Goal: Use online tool/utility: Utilize a website feature to perform a specific function

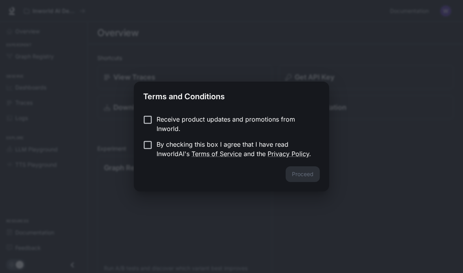
click at [182, 124] on p "Receive product updates and promotions from Inworld." at bounding box center [235, 124] width 157 height 19
click at [158, 142] on p "By checking this box I agree that I have read InworldAI's Terms of Service and …" at bounding box center [235, 149] width 157 height 19
click at [297, 171] on button "Proceed" at bounding box center [303, 174] width 34 height 16
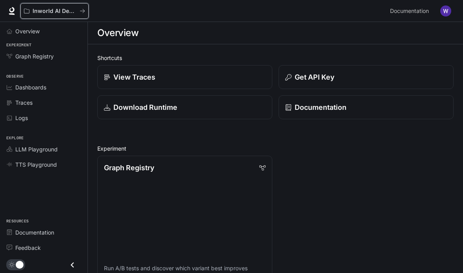
click at [35, 7] on button "Inworld AI Demos" at bounding box center [54, 11] width 68 height 16
click at [16, 13] on link at bounding box center [11, 10] width 11 height 11
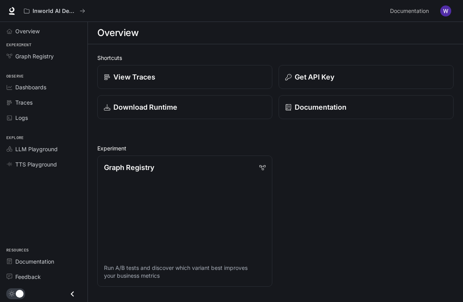
click at [27, 142] on link "LLM Playground" at bounding box center [43, 149] width 81 height 14
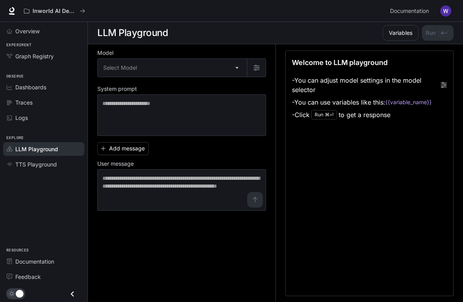
click at [29, 158] on link "TTS Playground" at bounding box center [43, 165] width 81 height 14
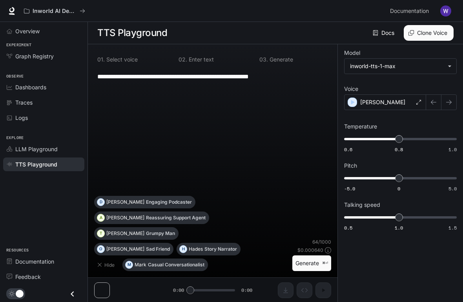
click at [25, 148] on span "LLM Playground" at bounding box center [36, 149] width 42 height 8
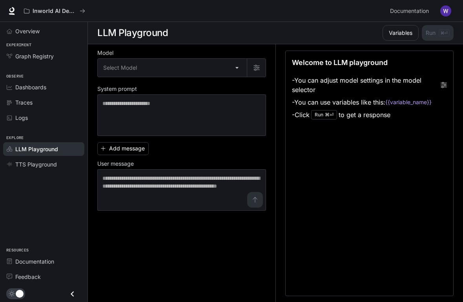
click at [245, 67] on body "Skip to main content Inworld AI Demos Documentation Documentation Portal Overvi…" at bounding box center [231, 151] width 463 height 303
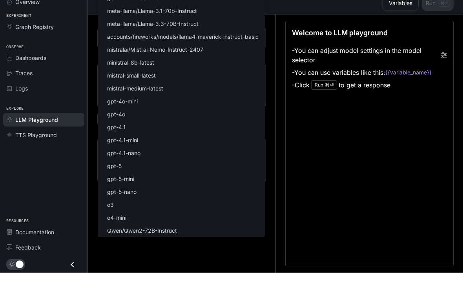
scroll to position [34, 0]
click at [122, 189] on li "gpt-5" at bounding box center [181, 195] width 167 height 13
type input "*****"
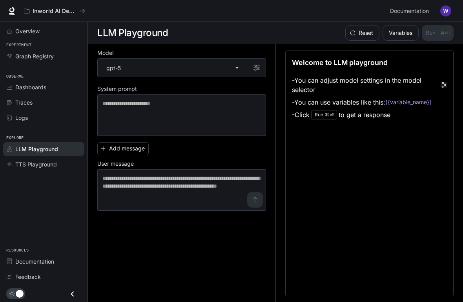
click at [404, 32] on button "Variables" at bounding box center [400, 33] width 36 height 16
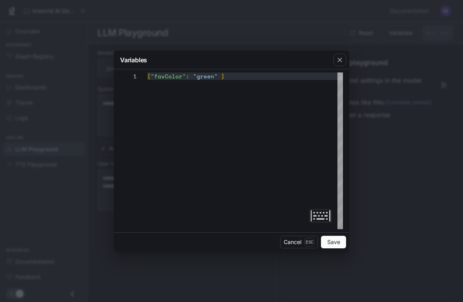
click at [342, 58] on icon "button" at bounding box center [340, 60] width 8 height 8
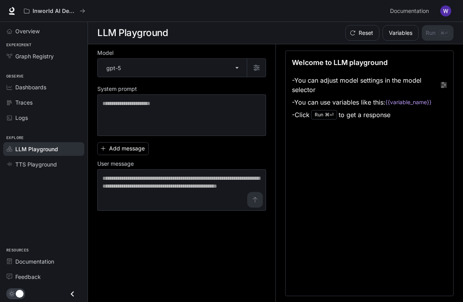
click at [444, 86] on icon at bounding box center [444, 85] width 6 height 6
click at [448, 84] on div "Welcome to LLM playground - You can adjust model settings in the model selector…" at bounding box center [369, 174] width 168 height 246
